Goal: Information Seeking & Learning: Learn about a topic

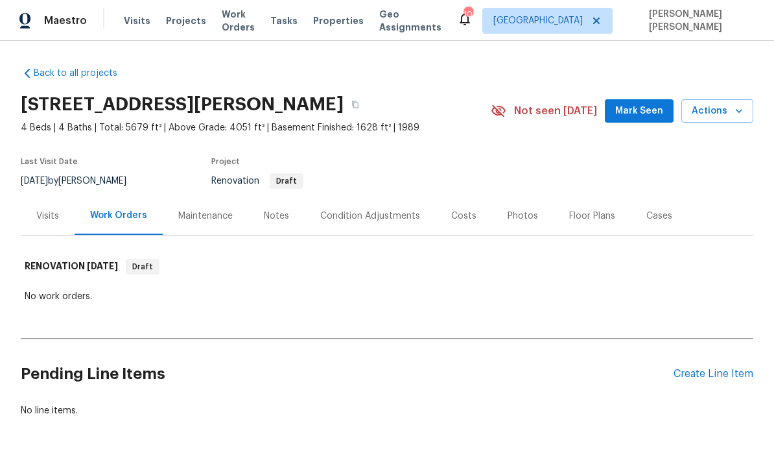
click at [49, 219] on div "Visits" at bounding box center [47, 215] width 23 height 13
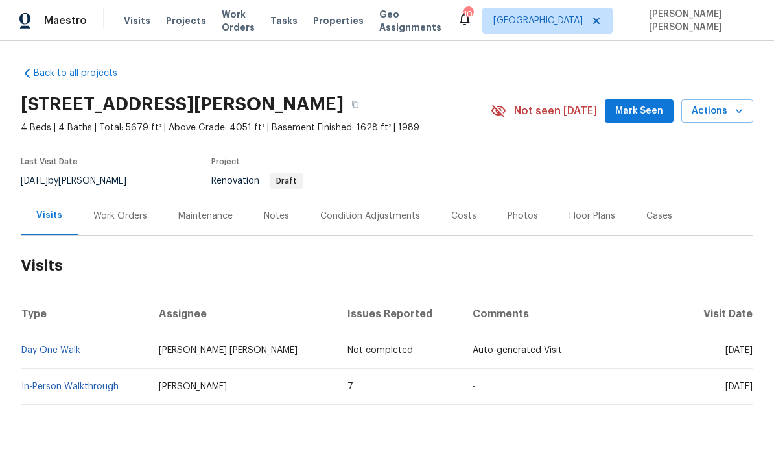
scroll to position [29, 0]
click at [73, 368] on td "In-Person Walkthrough" at bounding box center [85, 386] width 128 height 36
click at [95, 382] on link "In-Person Walkthrough" at bounding box center [69, 386] width 97 height 9
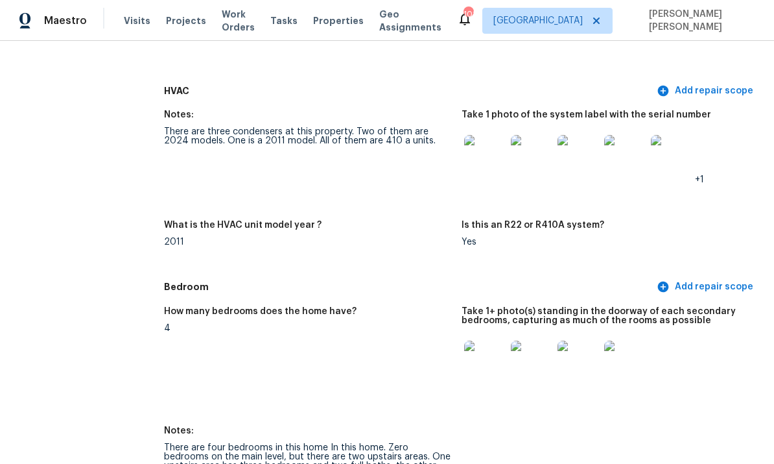
scroll to position [1662, 0]
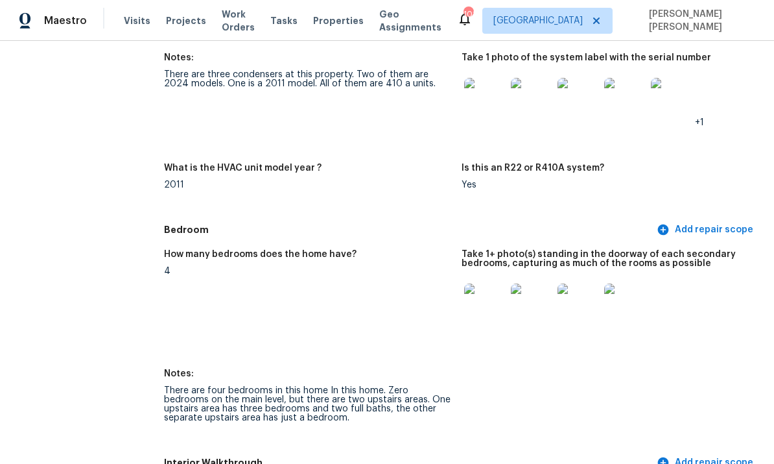
click at [483, 283] on img at bounding box center [485, 304] width 42 height 42
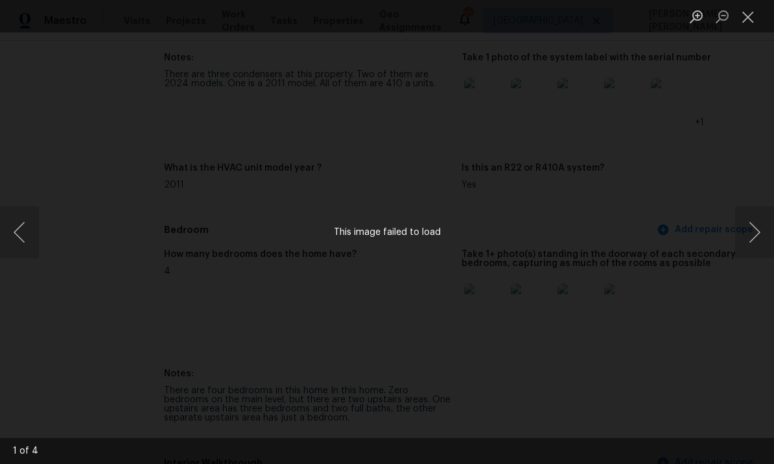
click at [756, 232] on button "Next image" at bounding box center [754, 232] width 39 height 52
click at [751, 234] on button "Next image" at bounding box center [754, 232] width 39 height 52
click at [757, 236] on button "Next image" at bounding box center [754, 232] width 39 height 52
click at [746, 238] on button "Next image" at bounding box center [754, 232] width 39 height 52
click at [750, 244] on button "Next image" at bounding box center [754, 232] width 39 height 52
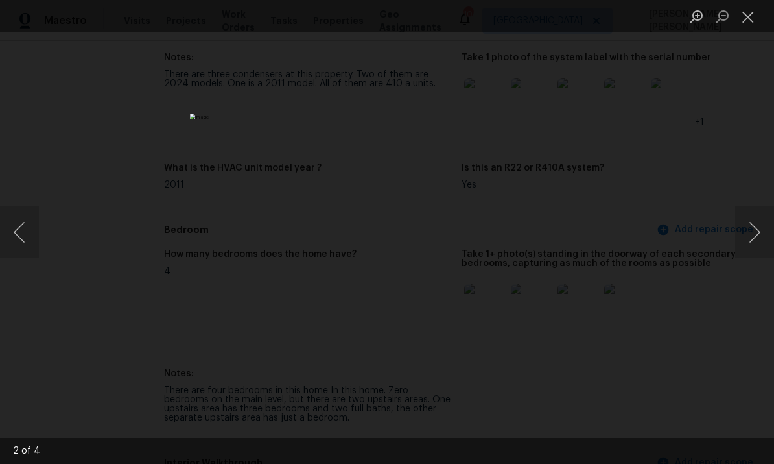
click at [746, 22] on button "Close lightbox" at bounding box center [748, 16] width 26 height 23
